Goal: Task Accomplishment & Management: Use online tool/utility

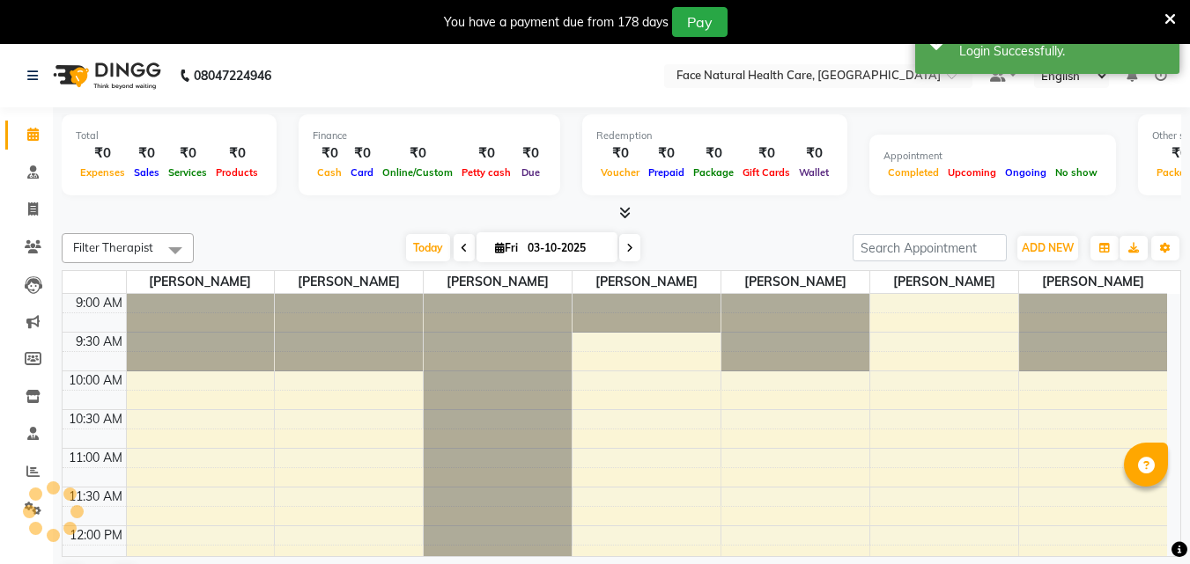
select select "en"
click at [1172, 16] on icon at bounding box center [1169, 19] width 11 height 16
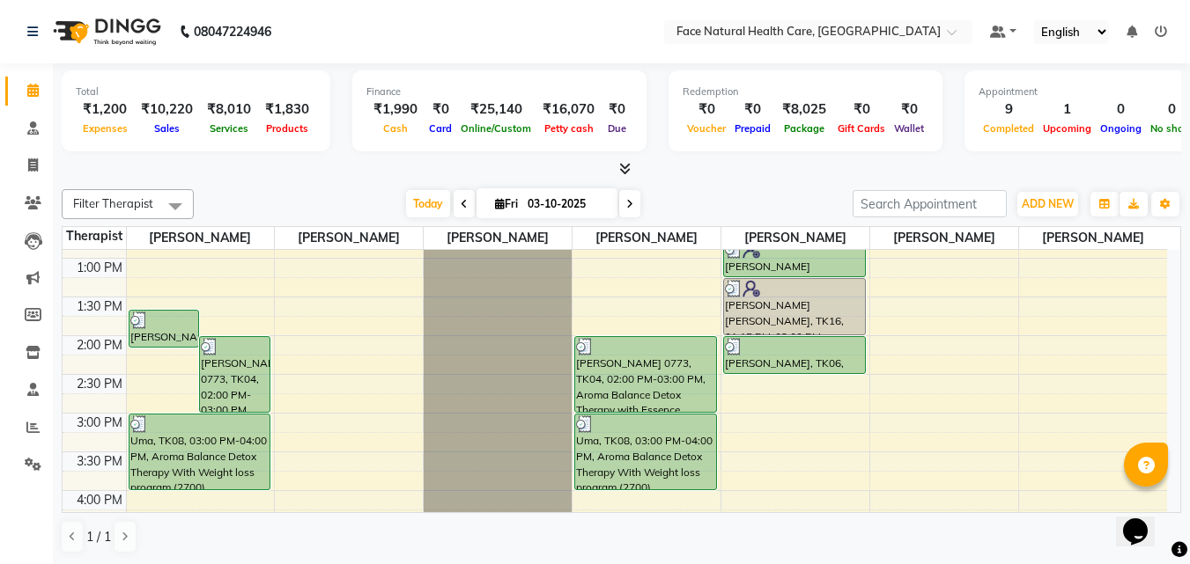
scroll to position [299, 0]
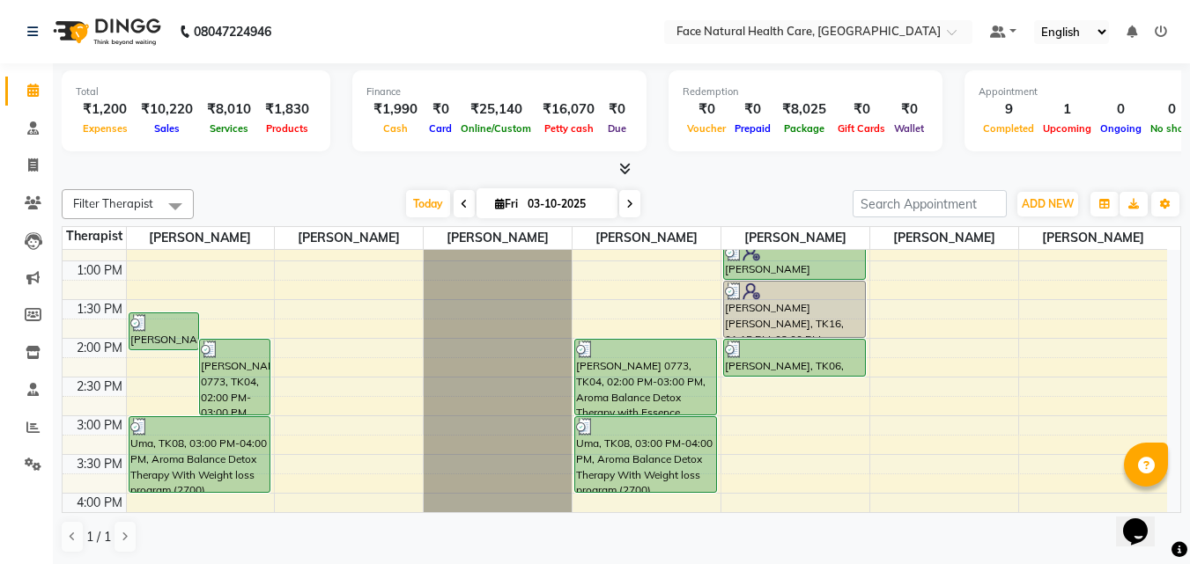
click at [809, 316] on div "[PERSON_NAME] [PERSON_NAME], TK16, 01:15 PM-02:00 PM, [MEDICAL_DATA], Consultat…" at bounding box center [794, 309] width 141 height 55
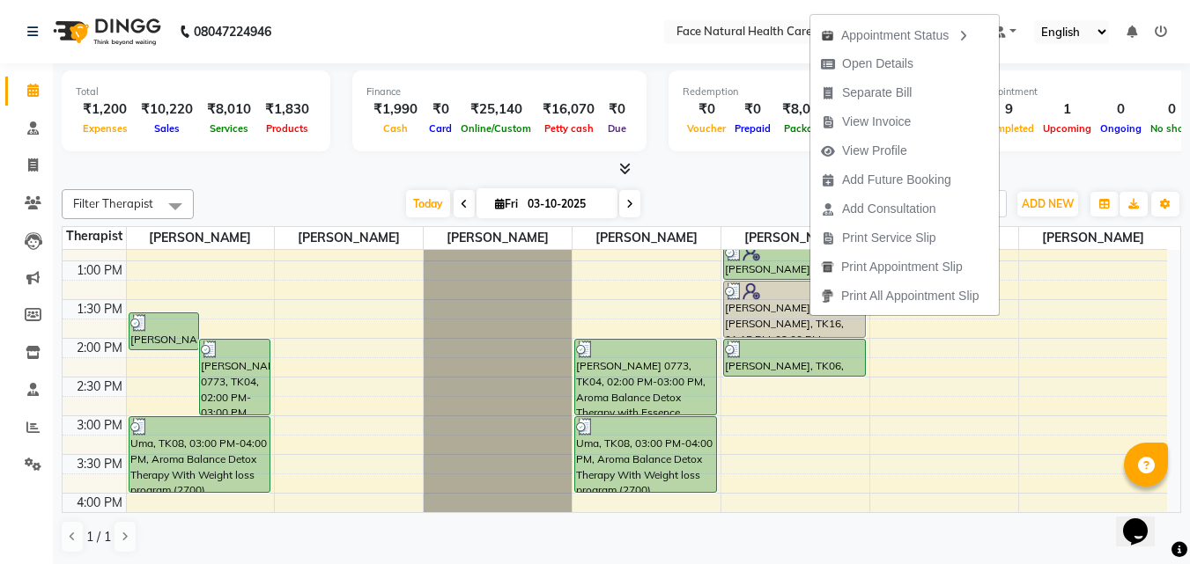
click at [1046, 168] on div at bounding box center [621, 169] width 1119 height 18
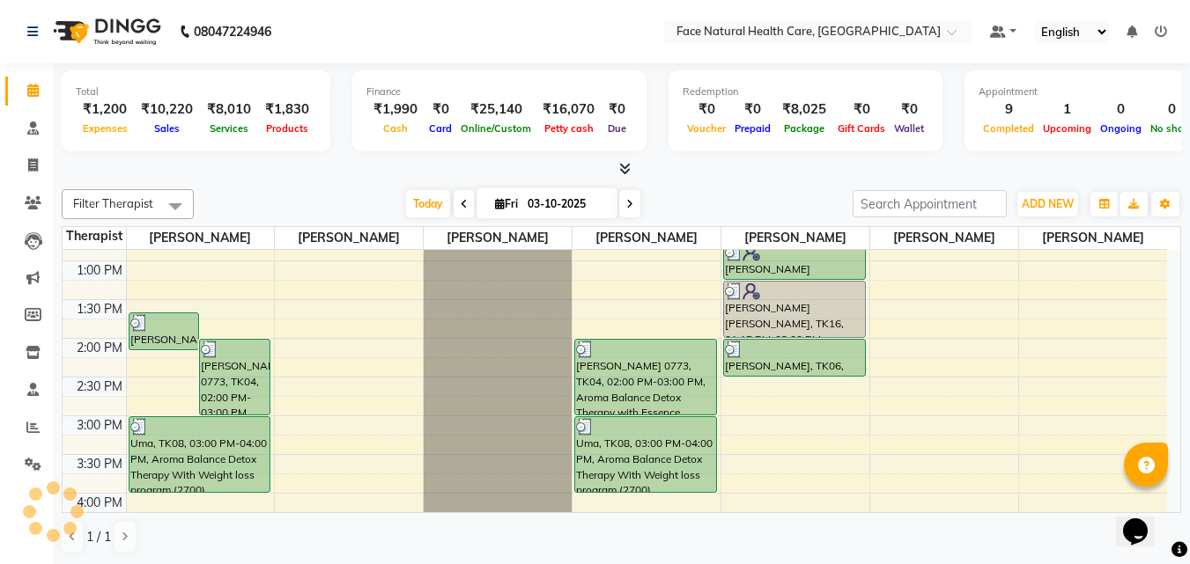
click at [635, 201] on span at bounding box center [629, 203] width 21 height 27
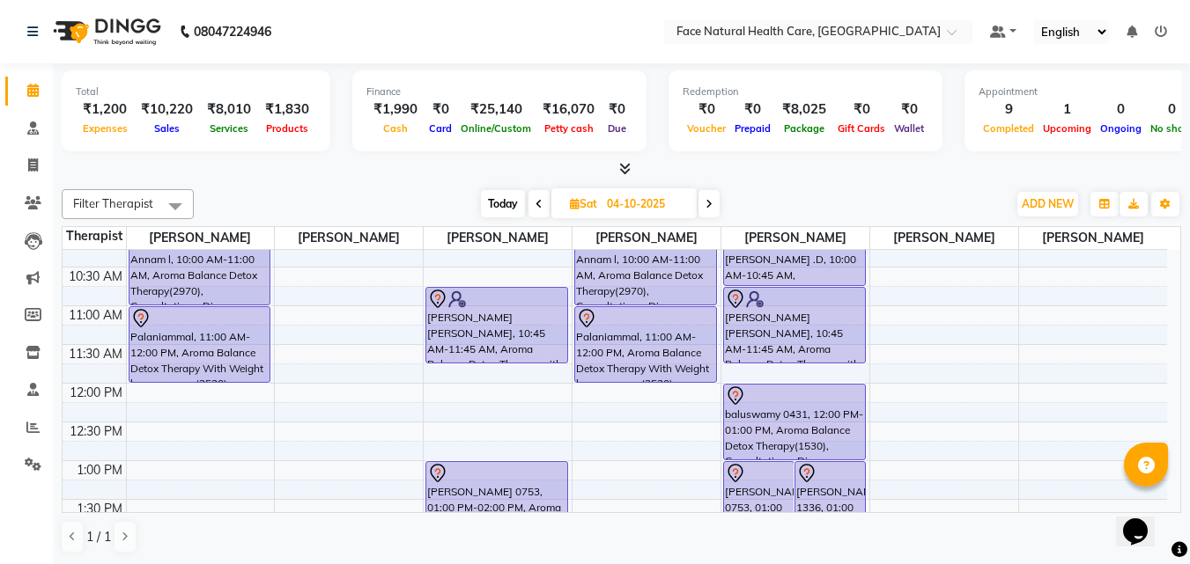
scroll to position [105, 0]
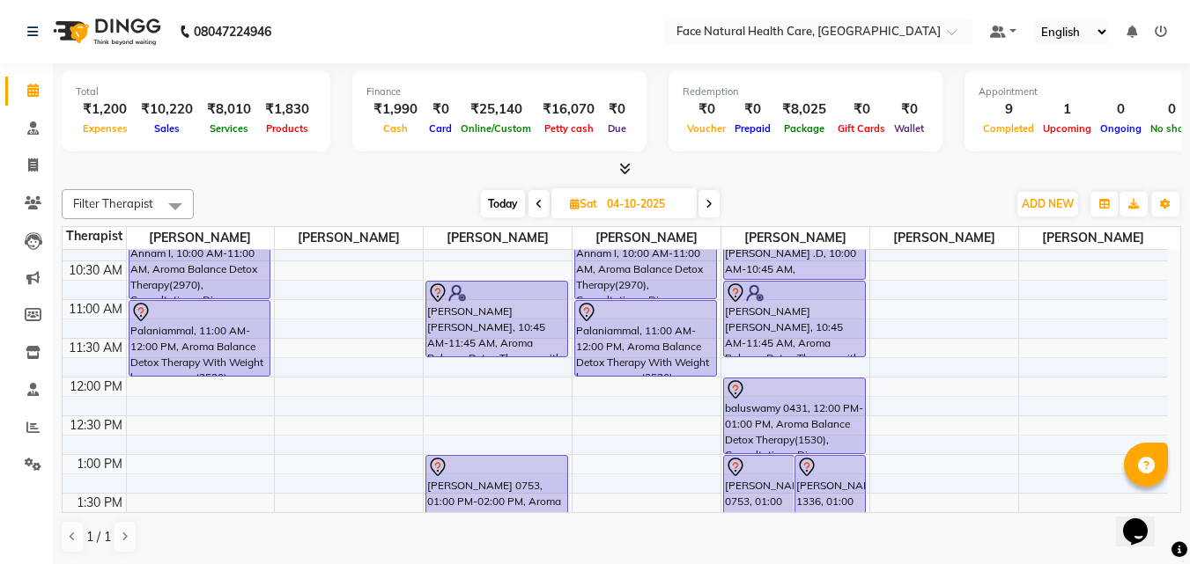
click at [505, 207] on span "Today" at bounding box center [503, 203] width 44 height 27
type input "03-10-2025"
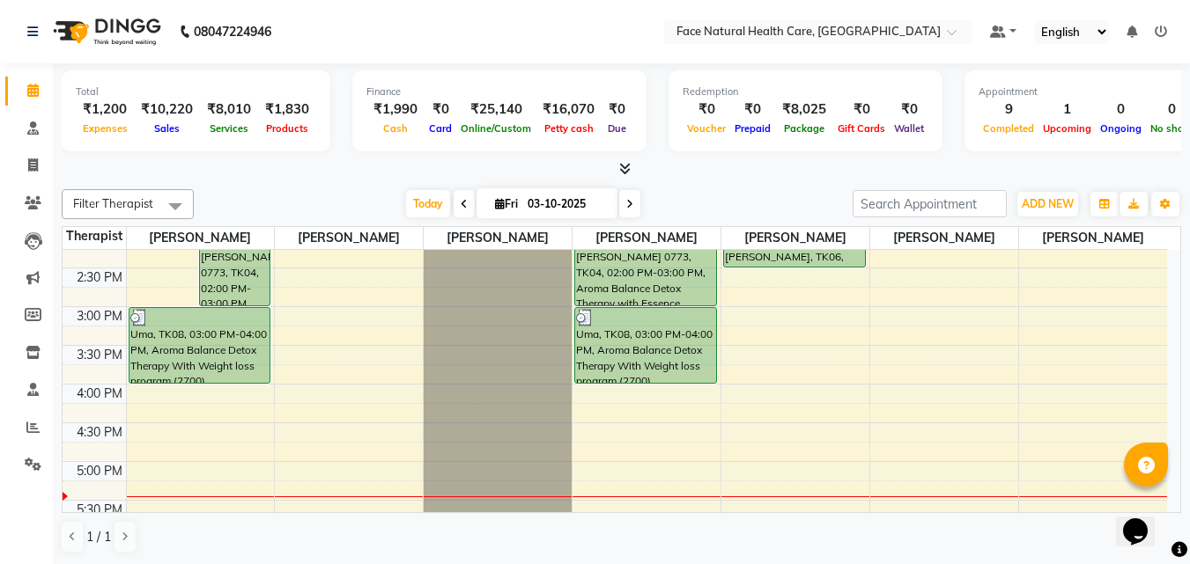
scroll to position [414, 0]
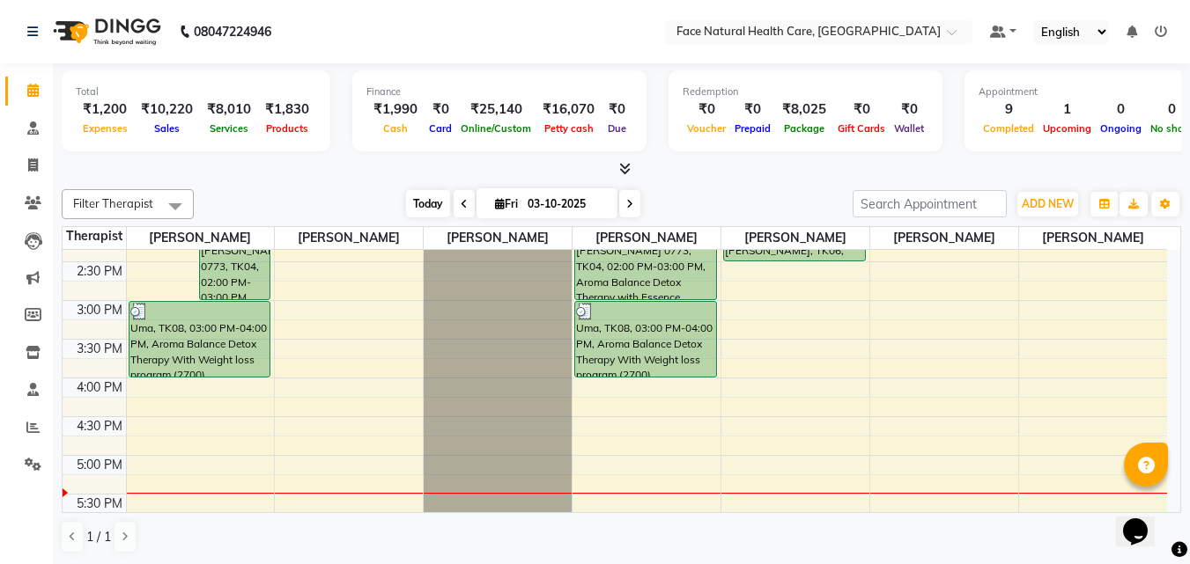
click at [421, 196] on span "Today" at bounding box center [428, 203] width 44 height 27
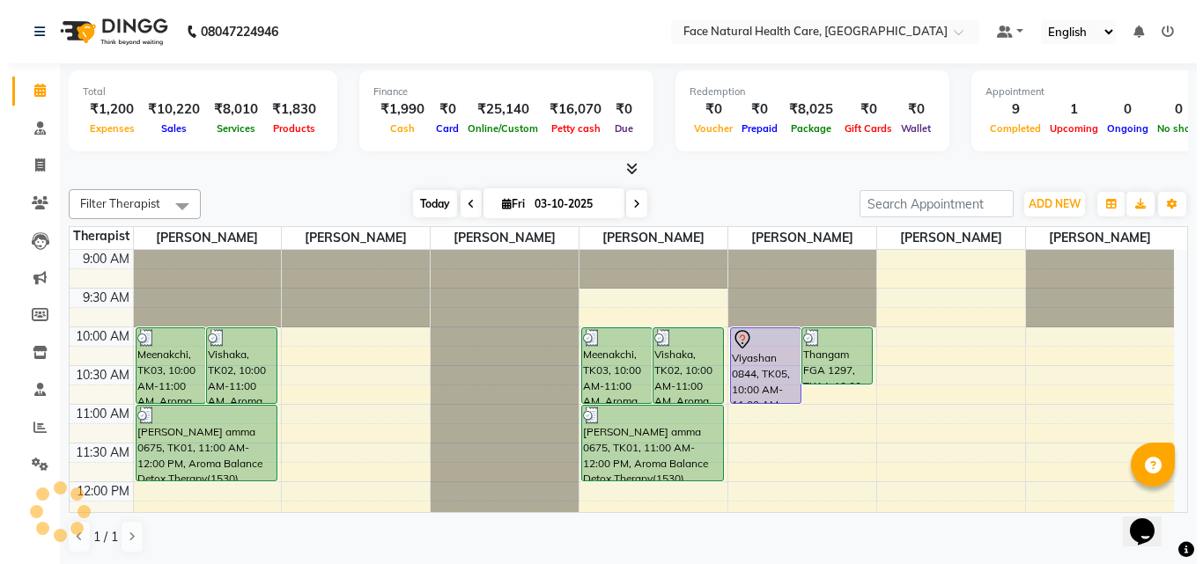
scroll to position [512, 0]
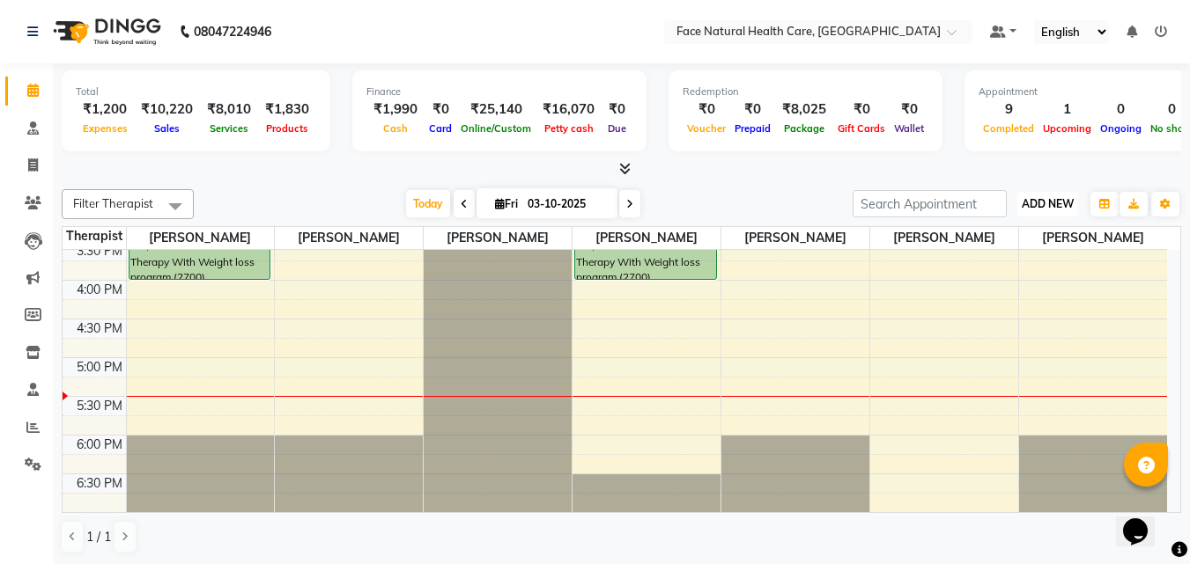
click at [1048, 203] on span "ADD NEW" at bounding box center [1047, 203] width 52 height 13
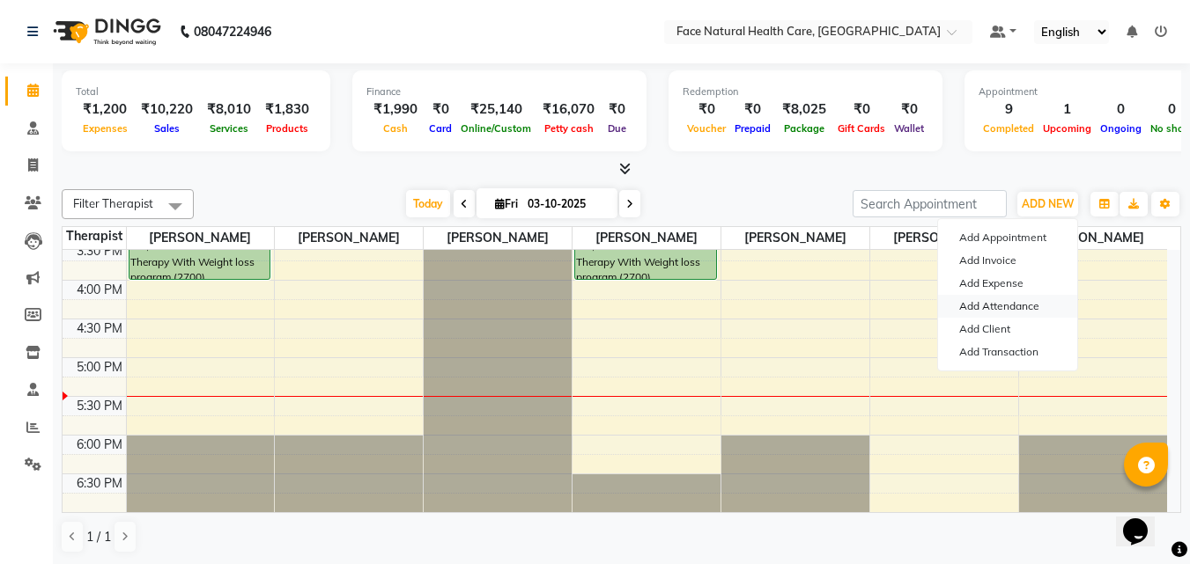
click at [1044, 301] on link "Add Attendance" at bounding box center [1007, 306] width 139 height 23
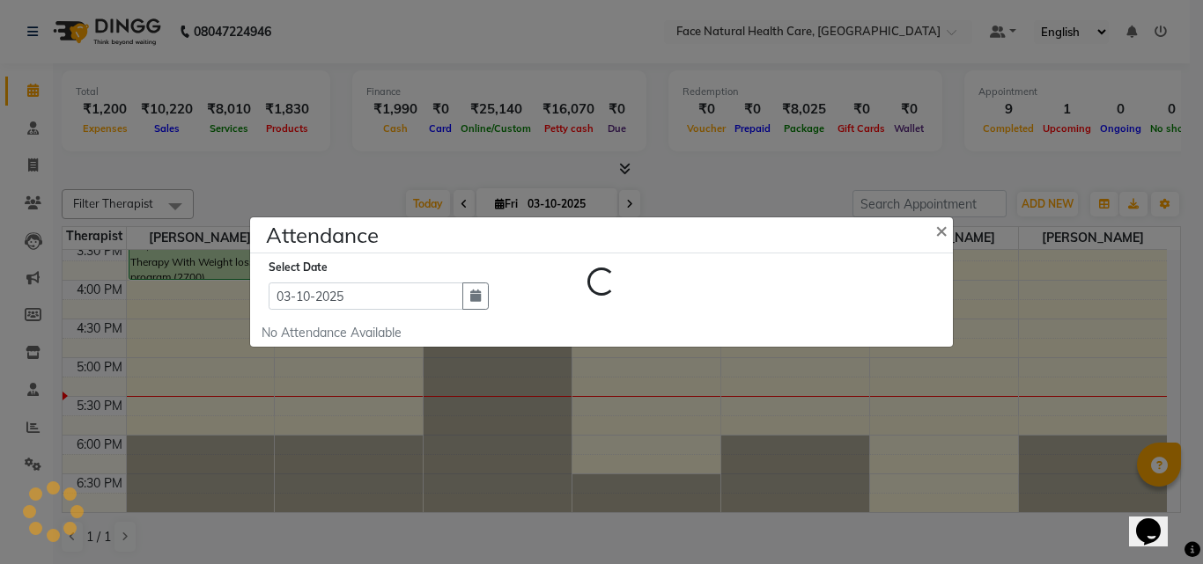
select select "A"
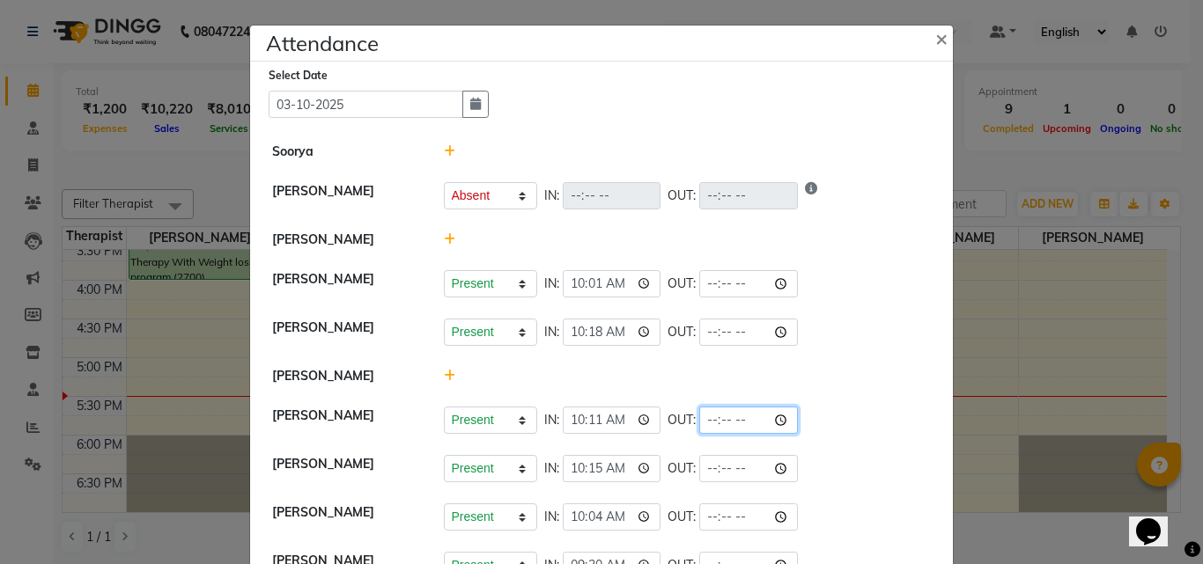
click at [734, 420] on input "time" at bounding box center [748, 420] width 99 height 27
type input "17:30"
click at [829, 240] on div at bounding box center [688, 240] width 514 height 18
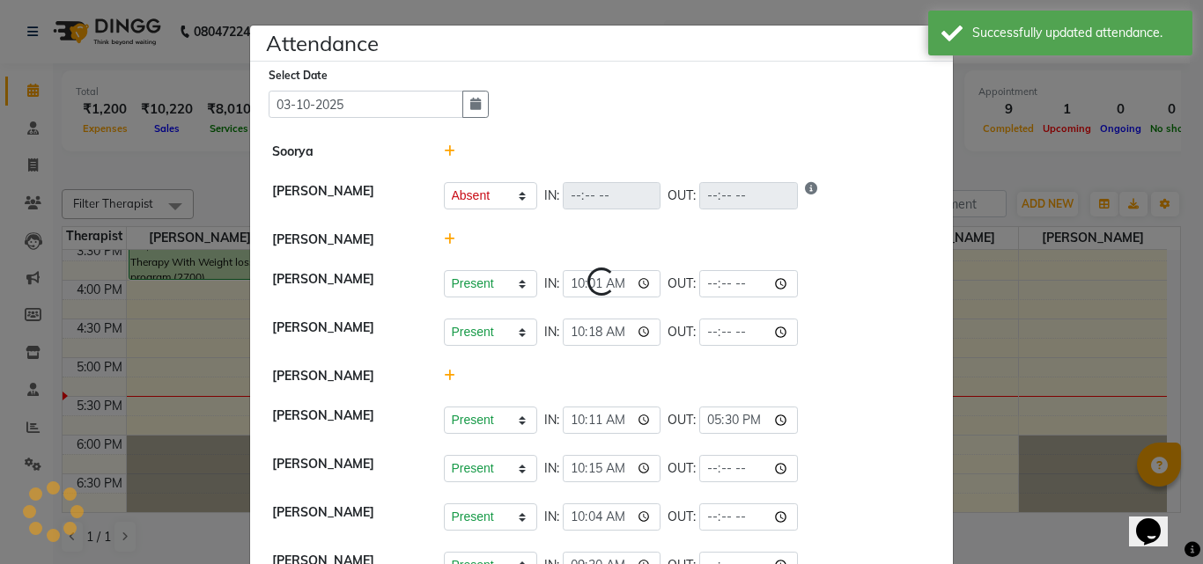
select select "A"
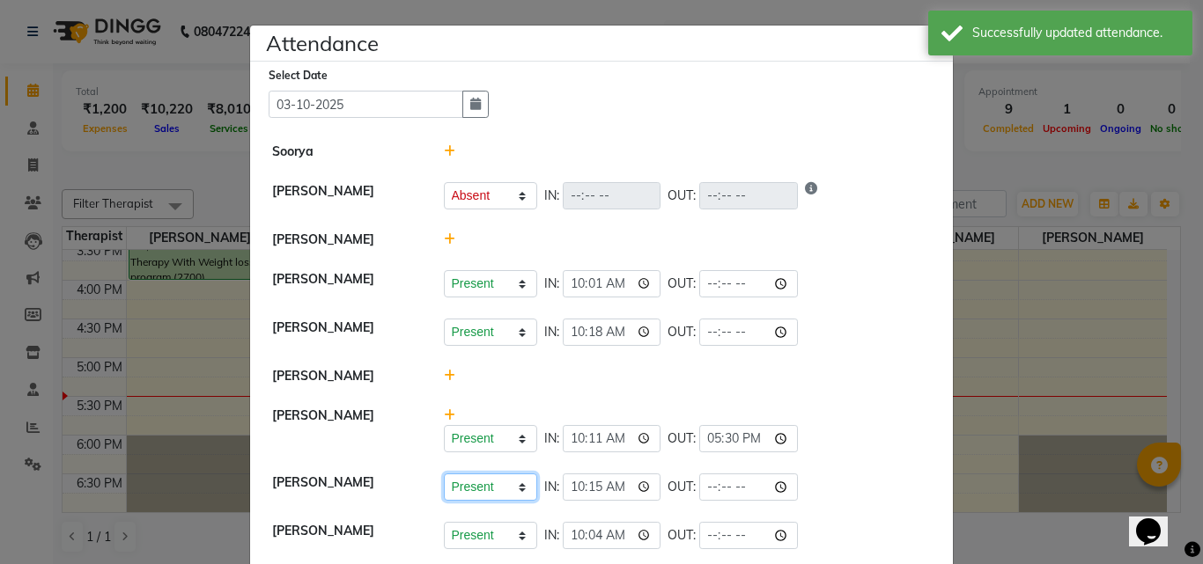
click at [518, 490] on select "Present Absent Late Half Day Weekly Off" at bounding box center [490, 487] width 93 height 27
select select "H"
click at [444, 474] on select "Present Absent Late Half Day Weekly Off" at bounding box center [490, 487] width 93 height 27
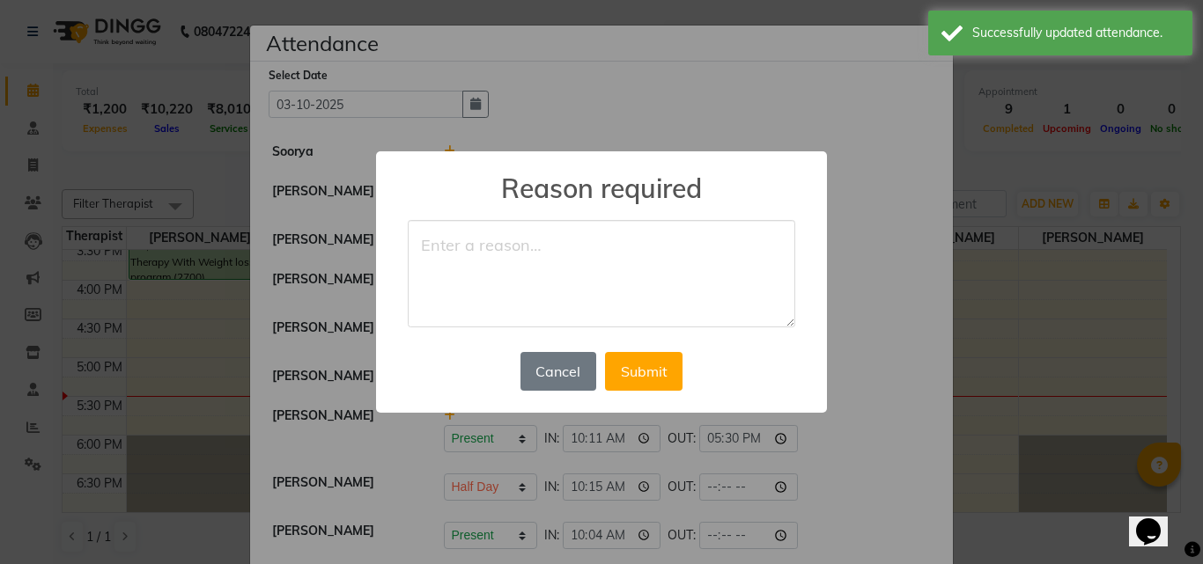
click at [573, 284] on textarea at bounding box center [601, 273] width 387 height 107
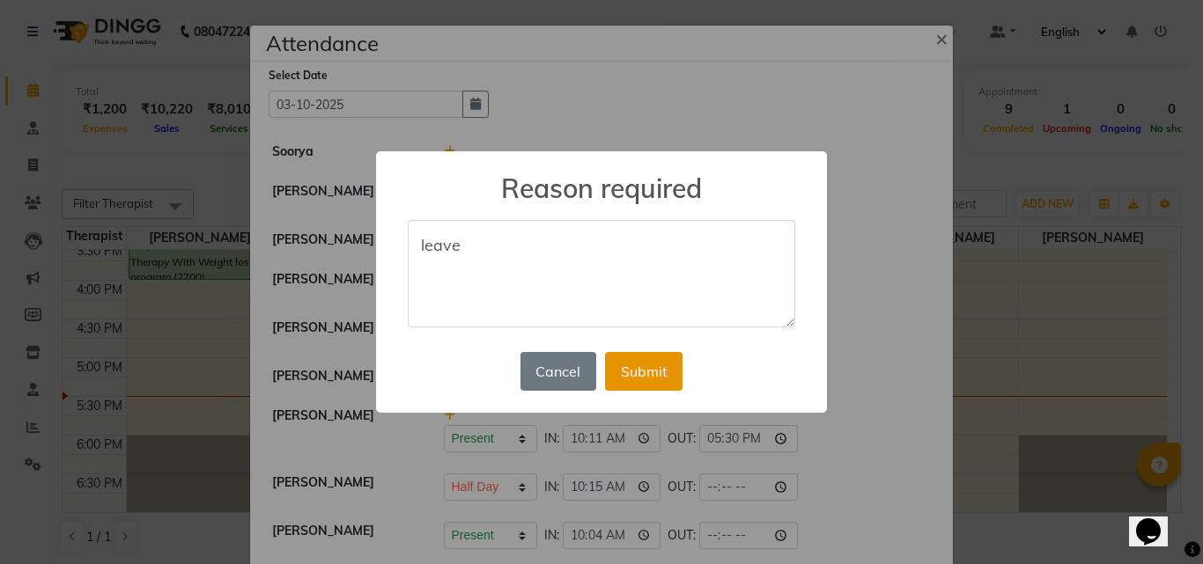
type textarea "leave"
click at [648, 370] on button "Submit" at bounding box center [643, 371] width 77 height 39
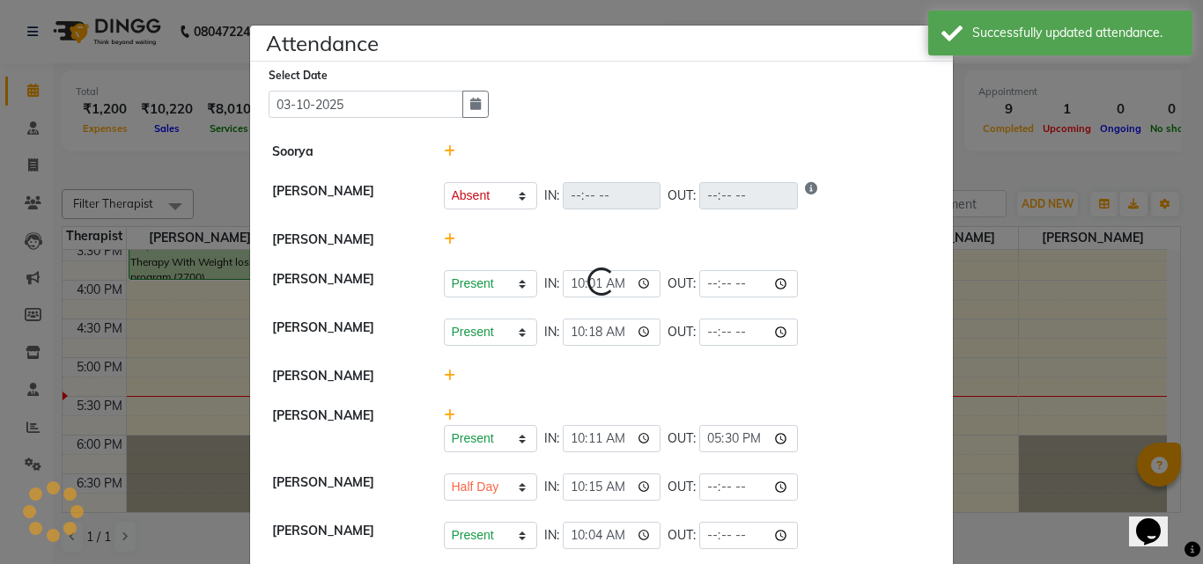
select select "A"
select select "H"
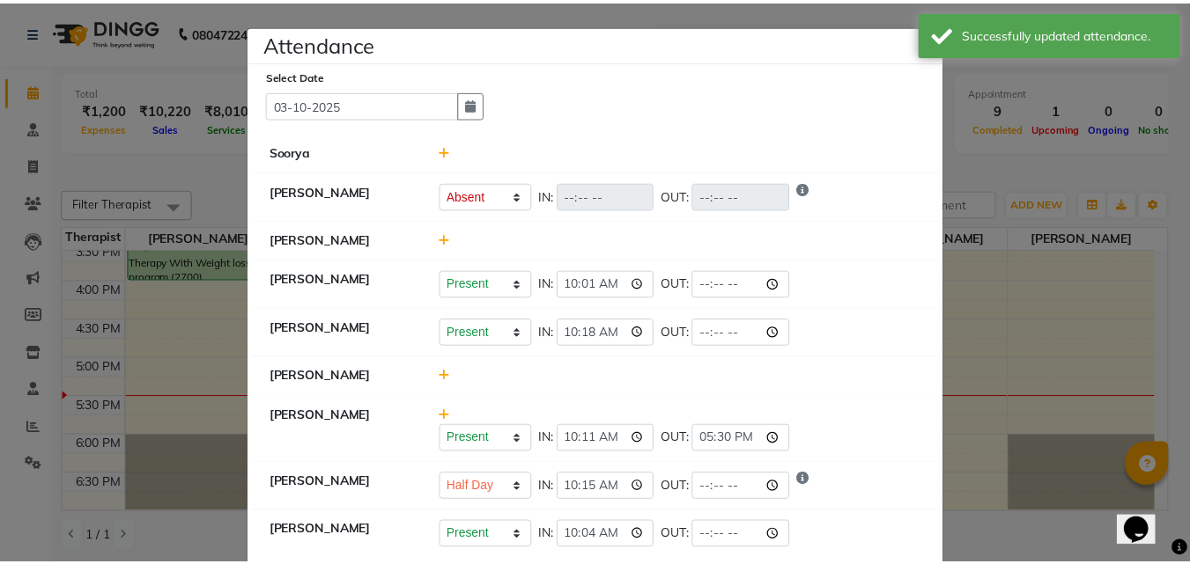
scroll to position [74, 0]
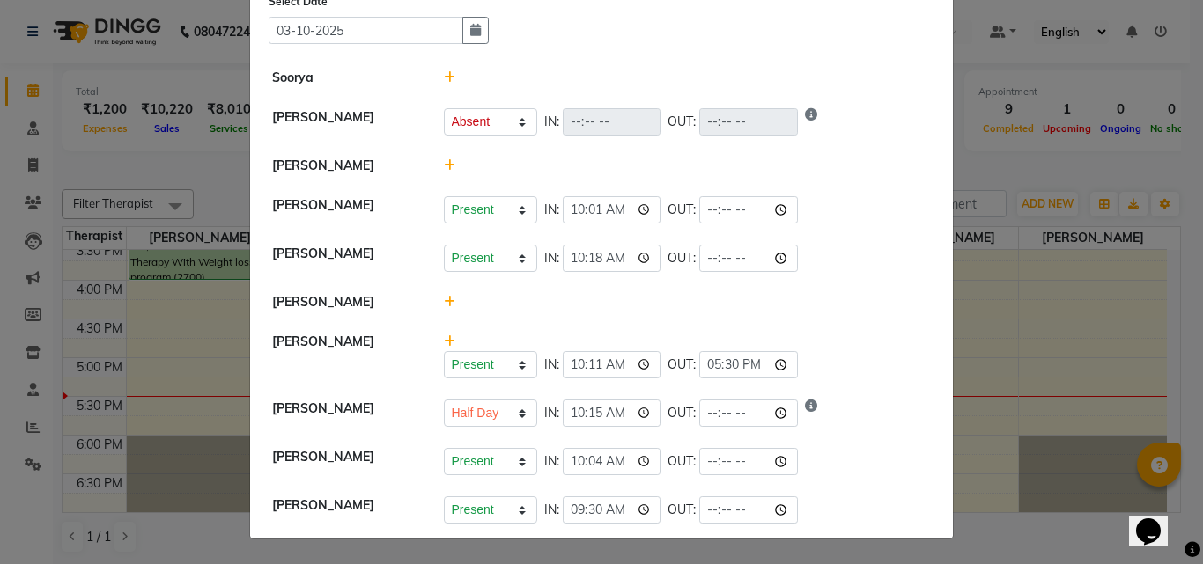
click at [1063, 232] on ngb-modal-window "Attendance × Select Date [DATE] [PERSON_NAME] [PERSON_NAME] Present Absent Late…" at bounding box center [601, 282] width 1203 height 564
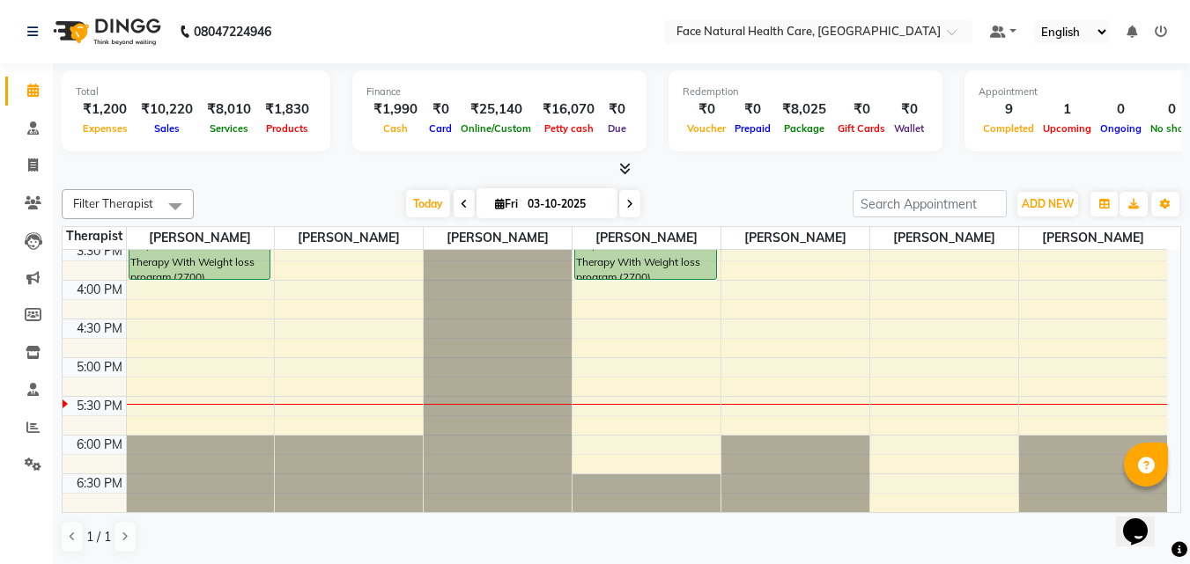
scroll to position [1, 0]
click at [629, 198] on icon at bounding box center [629, 203] width 7 height 11
type input "04-10-2025"
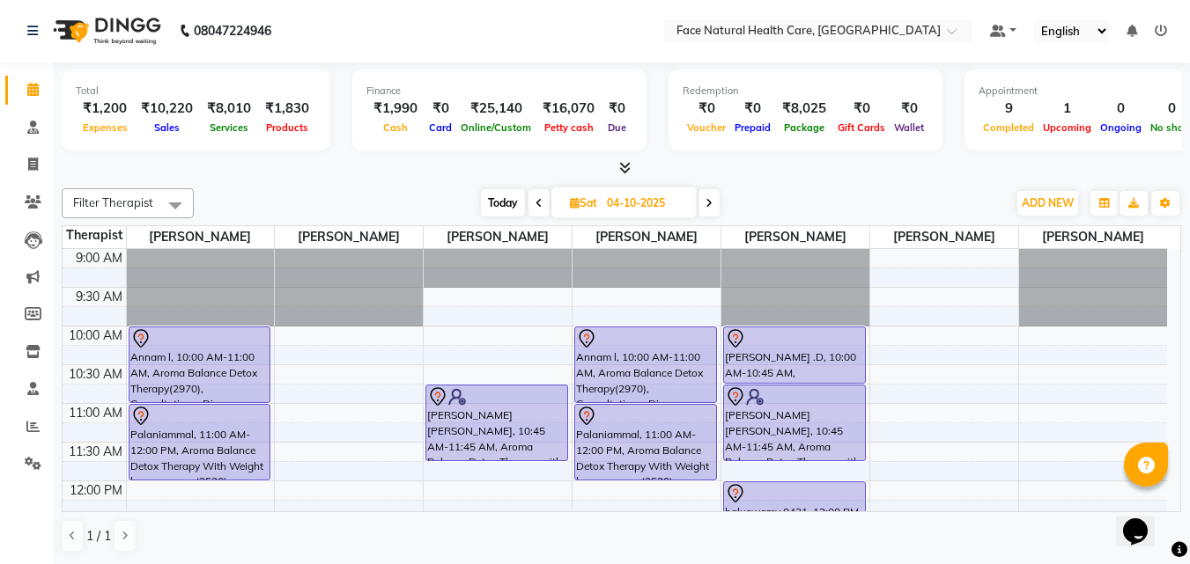
scroll to position [283, 0]
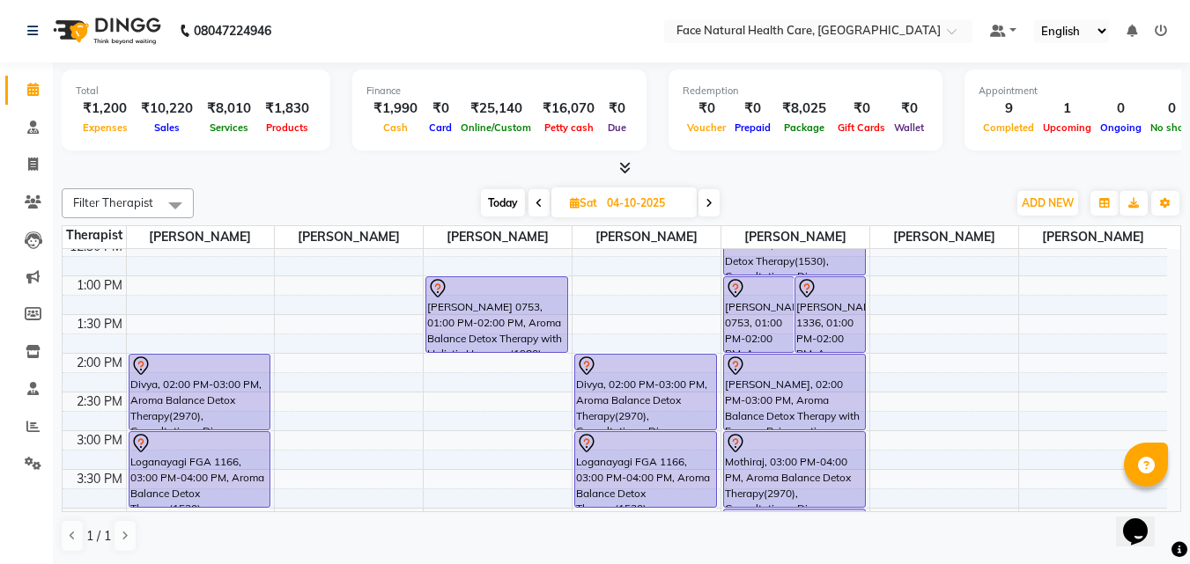
click at [955, 181] on div "Filter Therapist Select All [PERSON_NAME] [PERSON_NAME] [PERSON_NAME] [PERSON_N…" at bounding box center [621, 370] width 1119 height 379
